Goal: Information Seeking & Learning: Stay updated

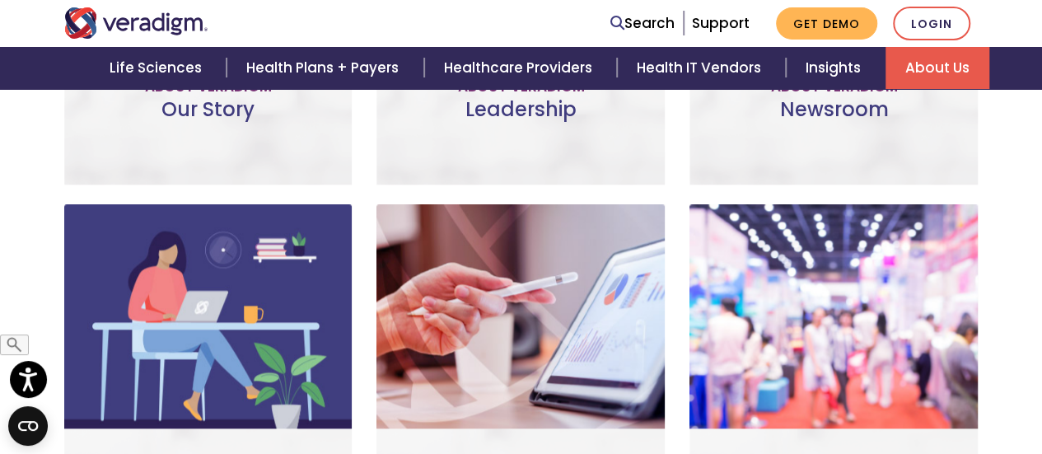
scroll to position [808, 0]
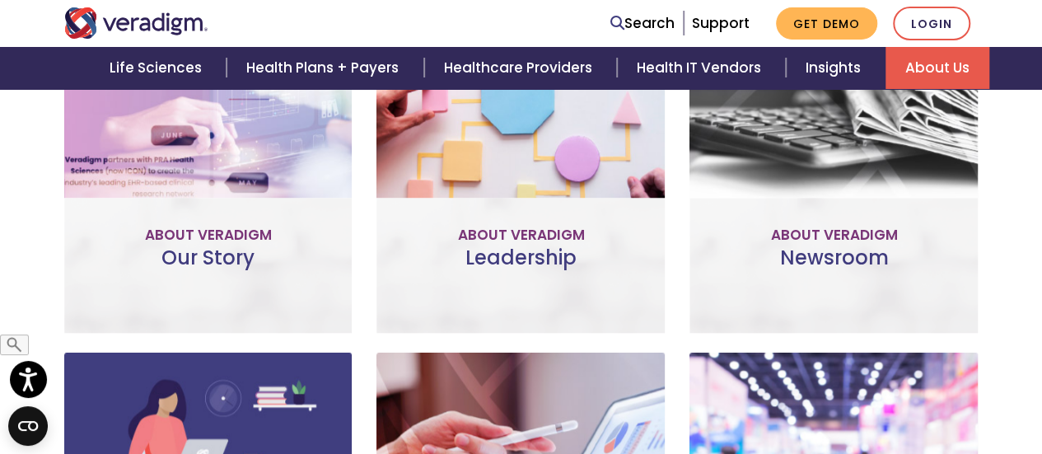
click at [831, 197] on link "Visit Our Newsroom" at bounding box center [834, 216] width 203 height 38
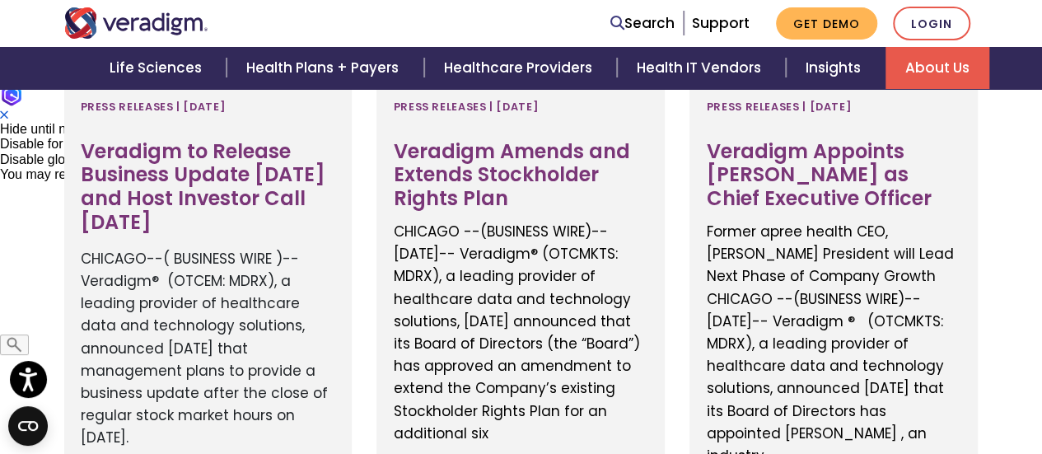
scroll to position [577, 0]
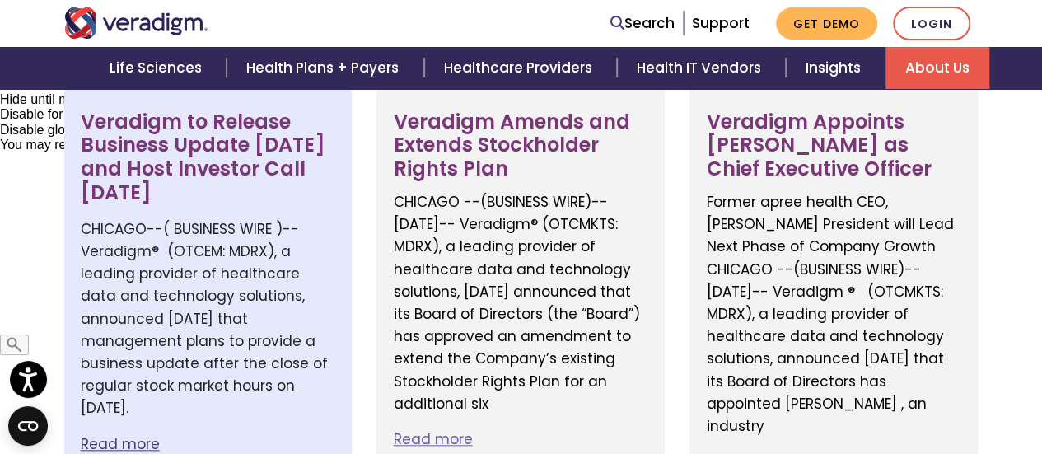
click at [200, 176] on h3 "Veradigm to Release Business Update September 30th and Host Investor Call Octob…" at bounding box center [208, 157] width 255 height 95
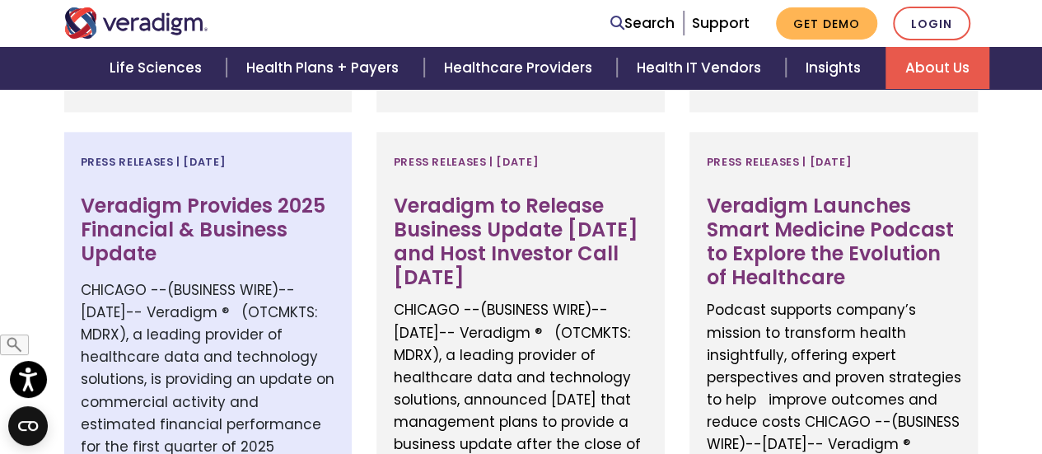
scroll to position [989, 0]
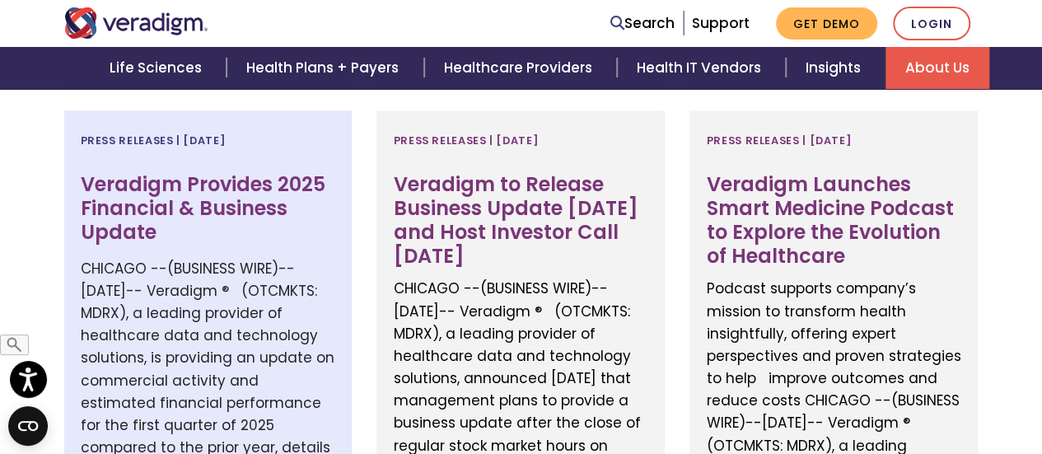
click at [221, 187] on h3 "Veradigm Provides 2025 Financial & Business Update" at bounding box center [208, 208] width 255 height 71
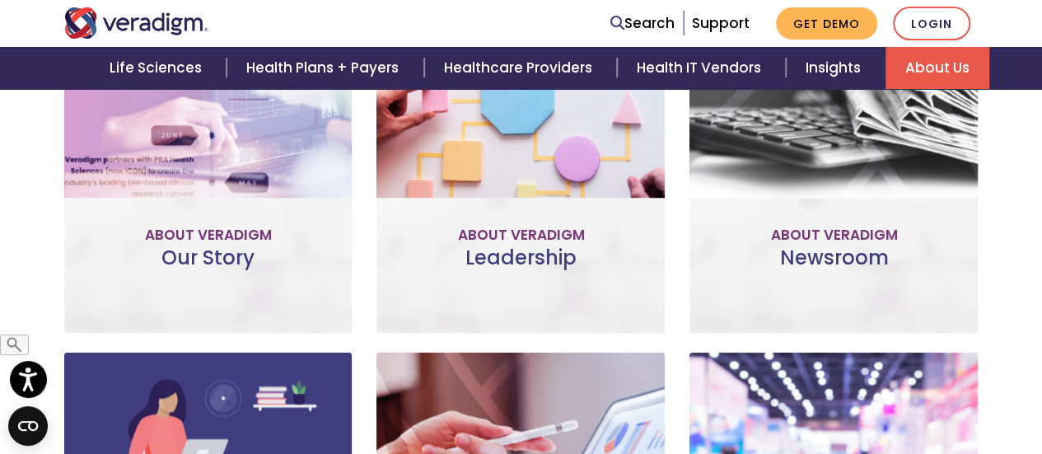
scroll to position [478, 0]
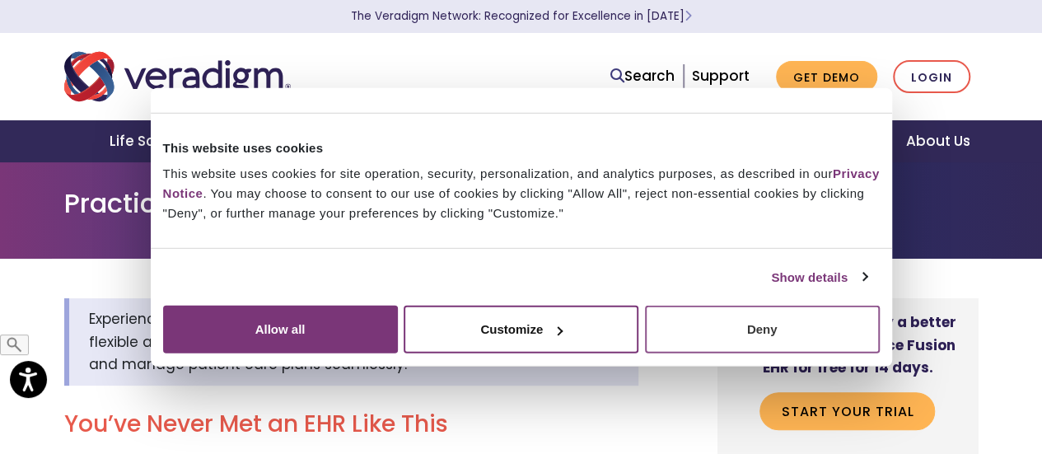
click at [880, 354] on button "Deny" at bounding box center [762, 330] width 235 height 48
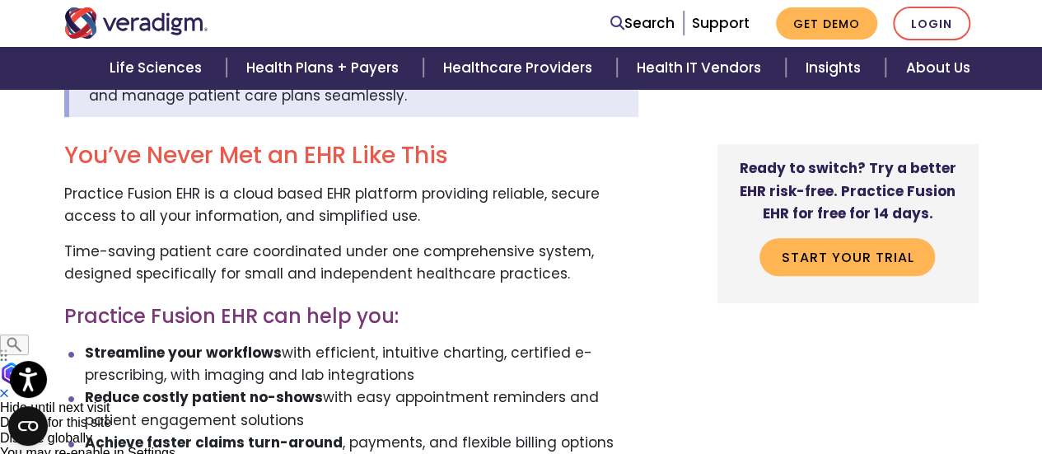
scroll to position [247, 0]
